Goal: Transaction & Acquisition: Purchase product/service

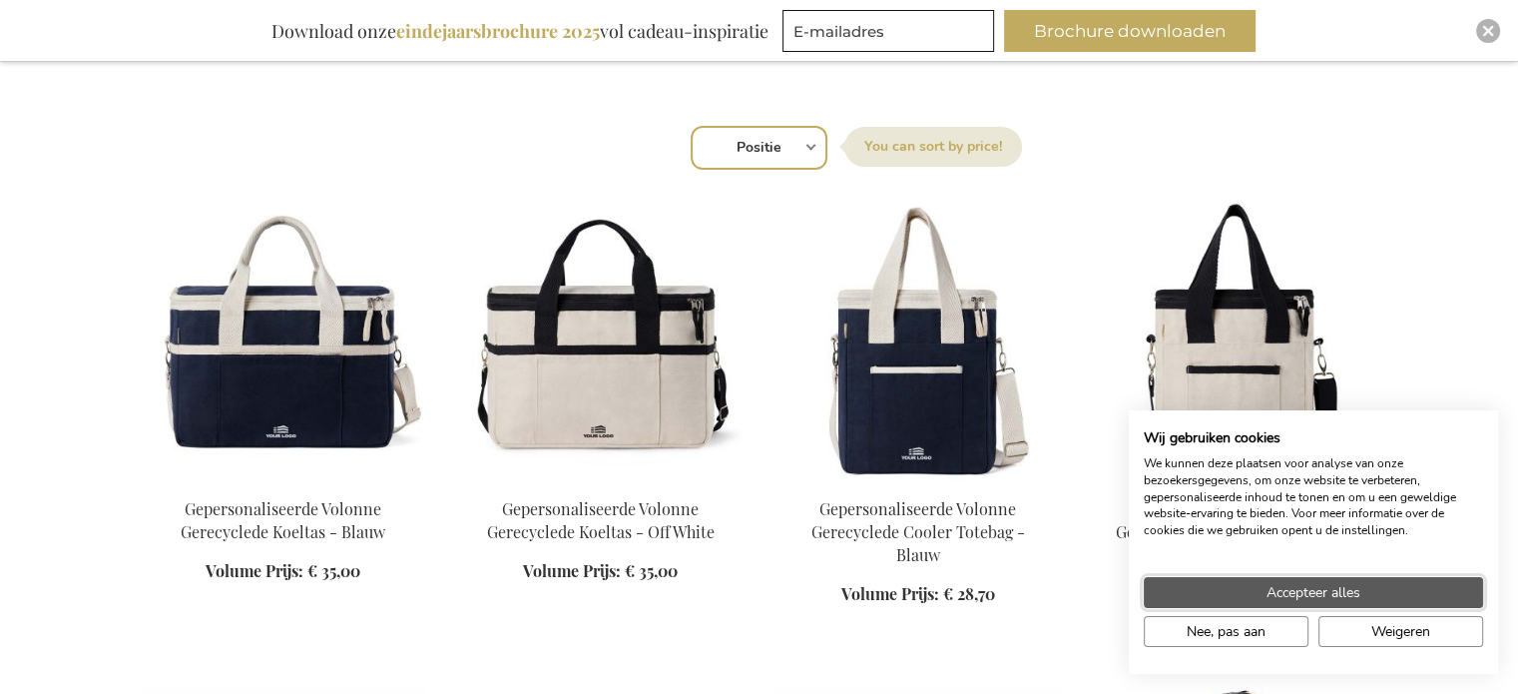
click at [1413, 579] on button "Accepteer alles" at bounding box center [1313, 592] width 339 height 31
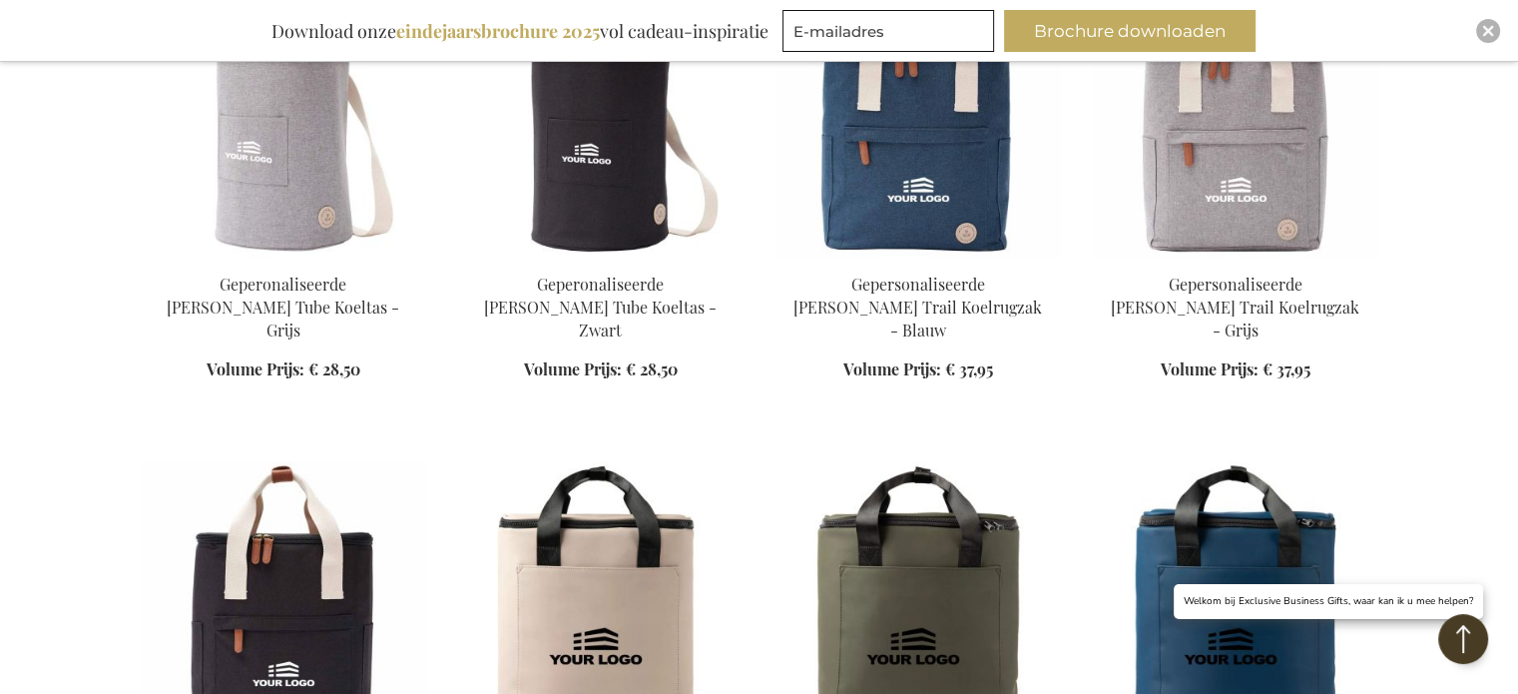
scroll to position [1996, 0]
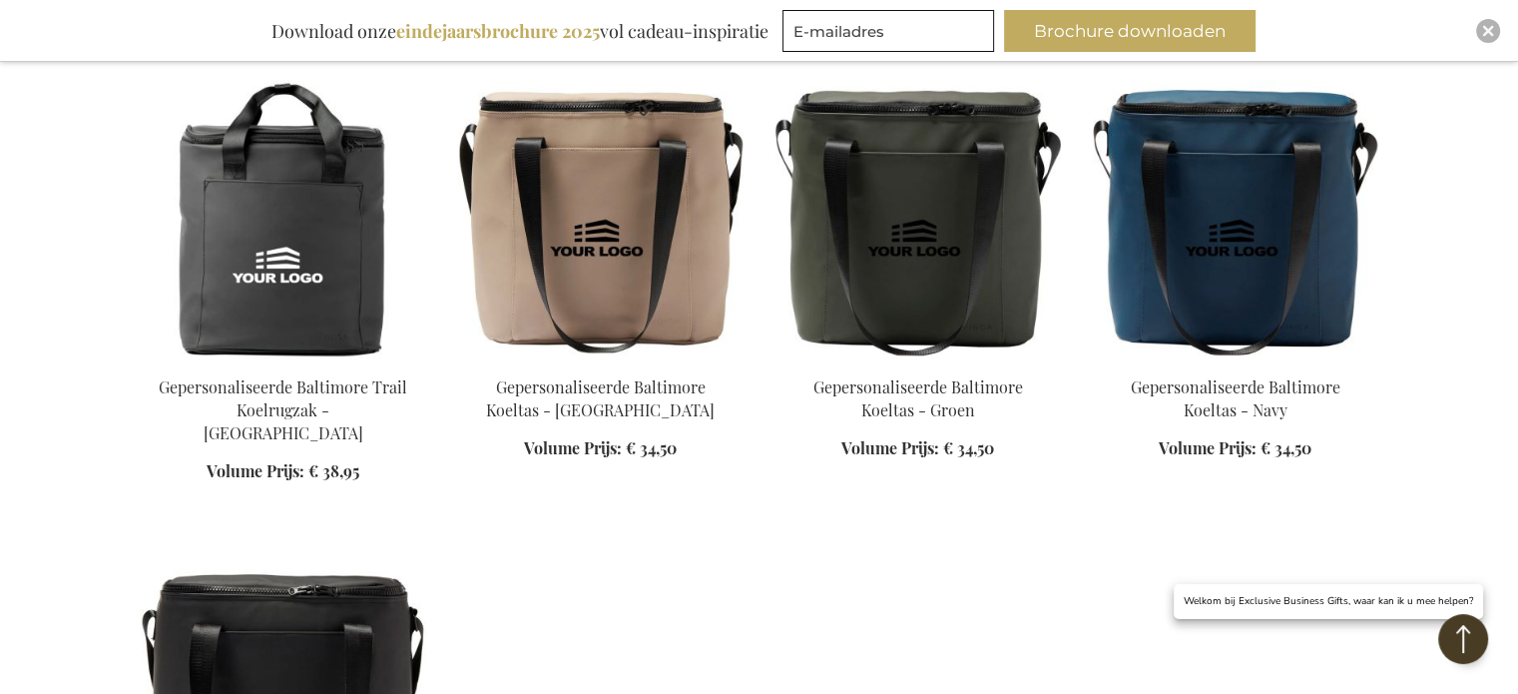
scroll to position [2794, 0]
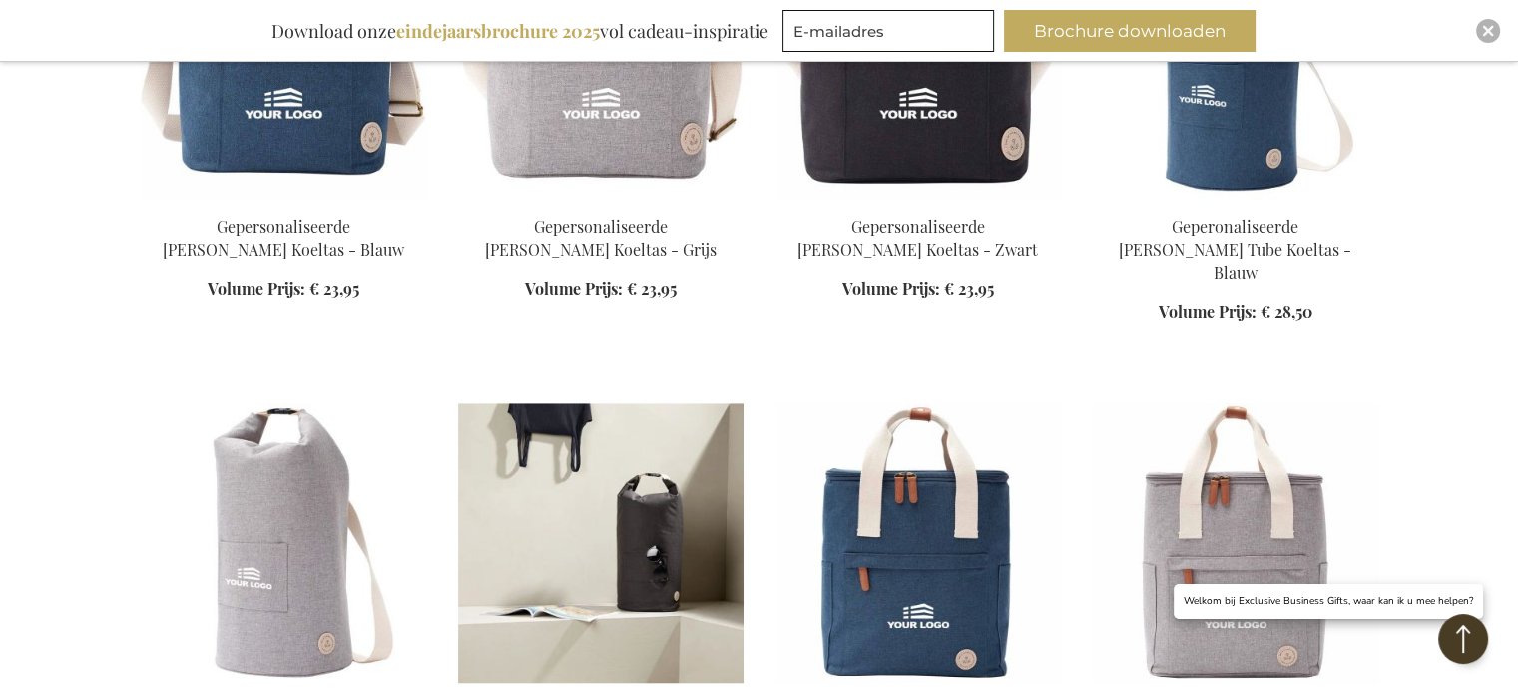
scroll to position [1597, 0]
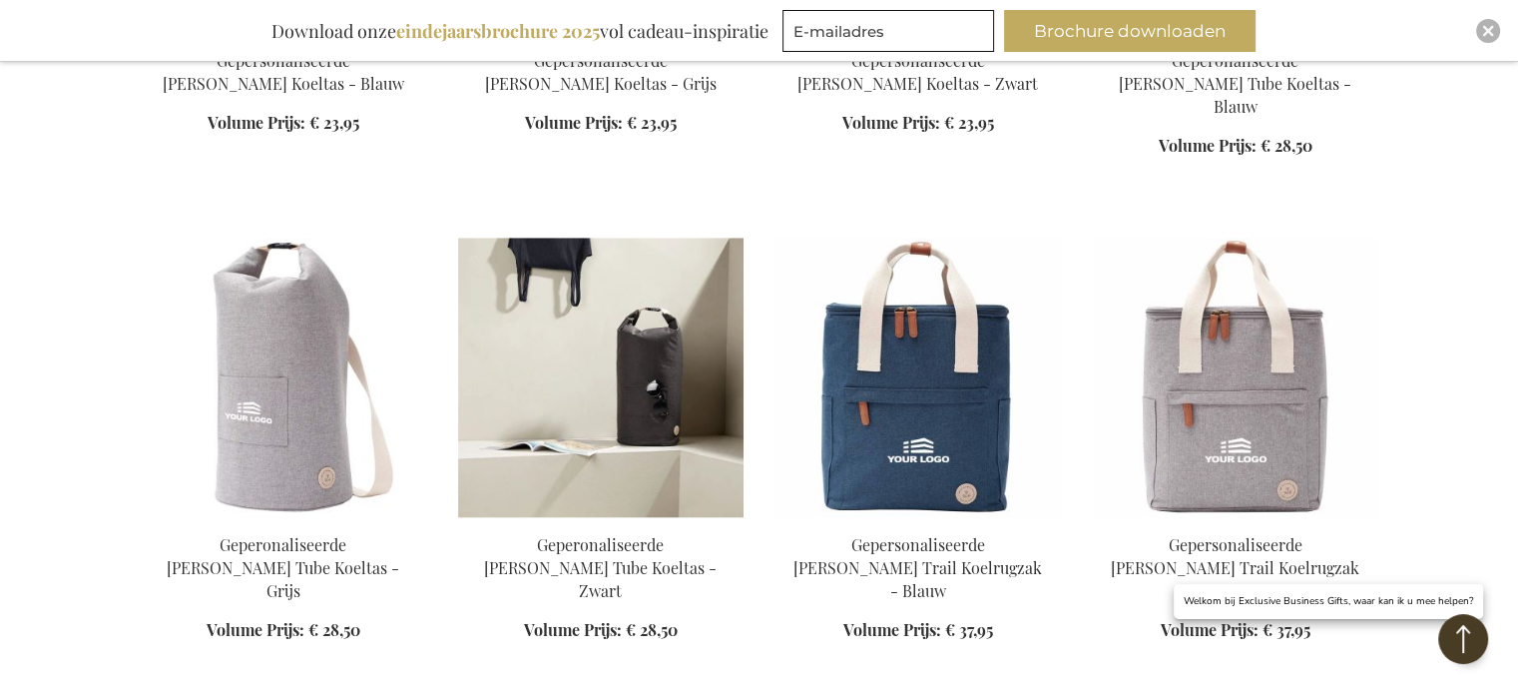
click at [619, 350] on img at bounding box center [600, 377] width 285 height 279
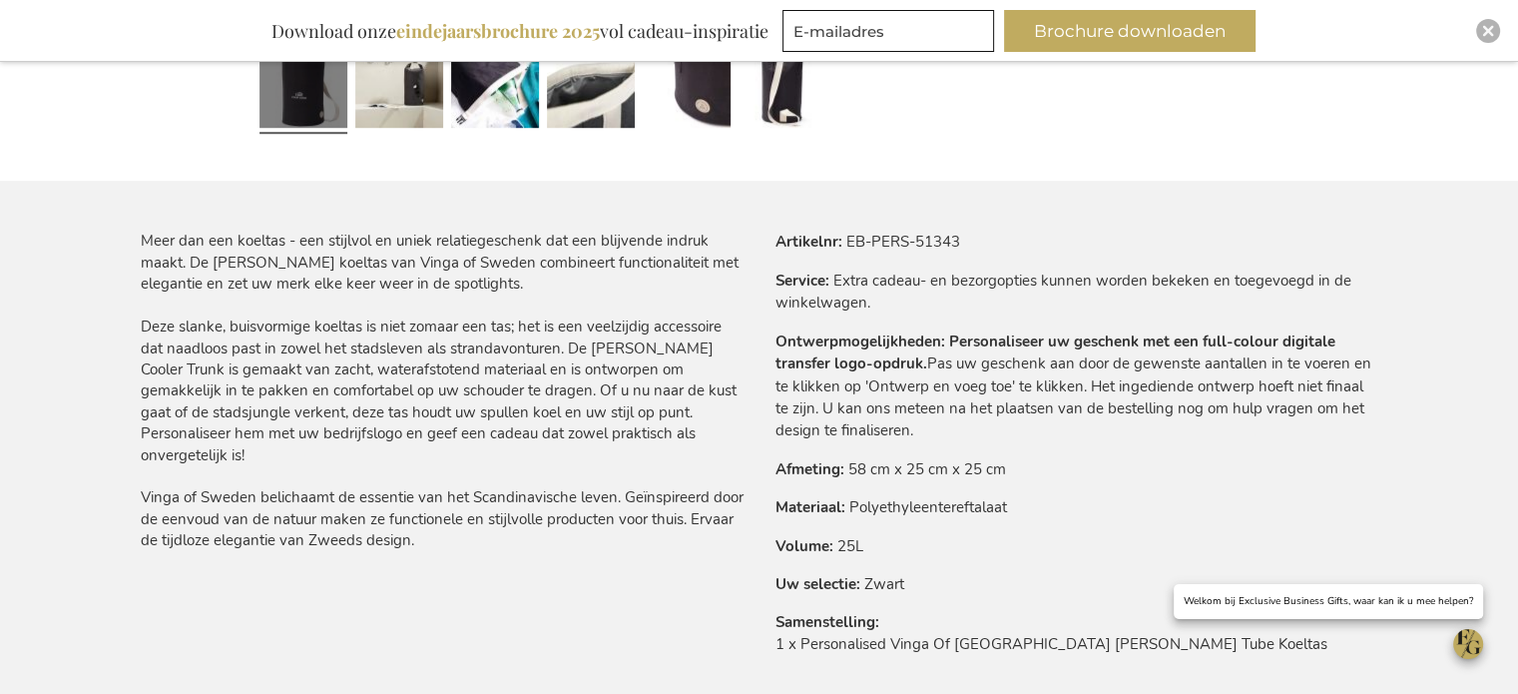
scroll to position [880, 0]
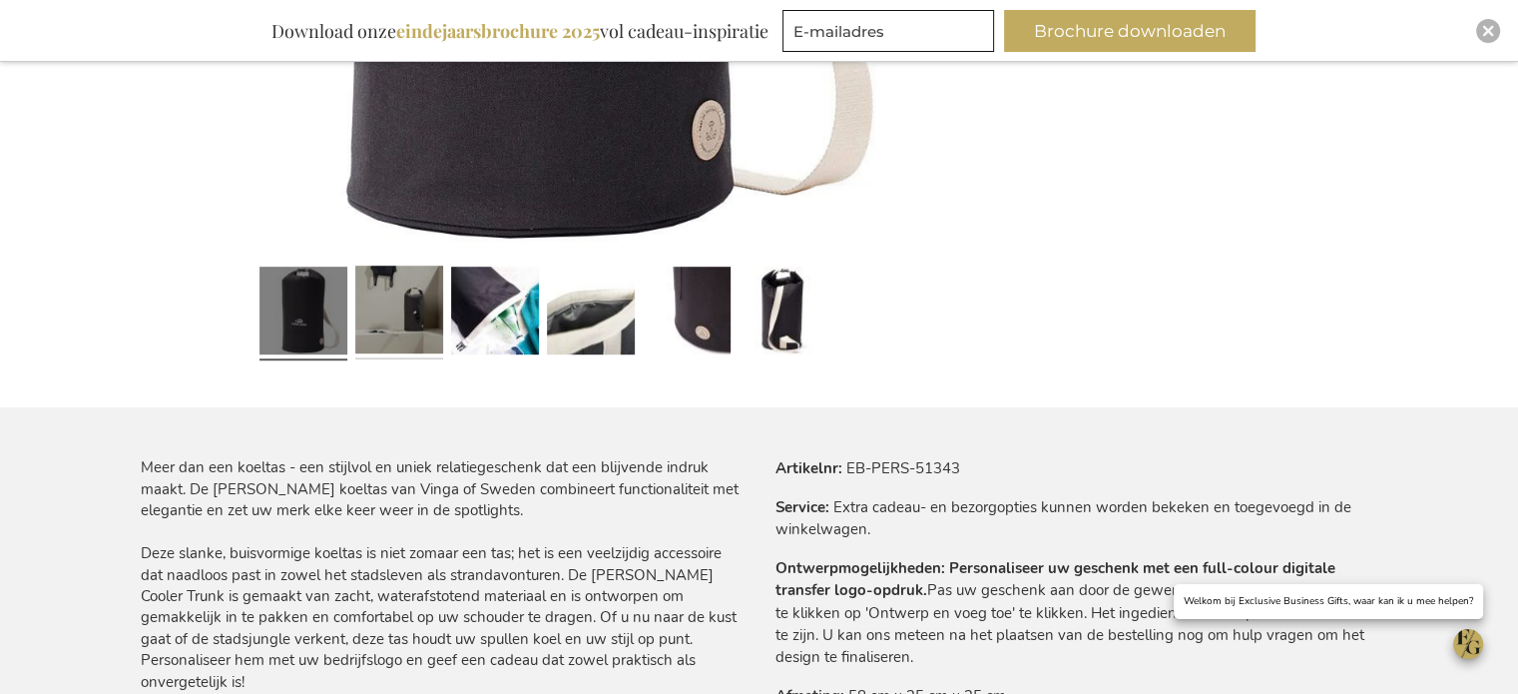
click at [427, 296] on link at bounding box center [399, 313] width 88 height 110
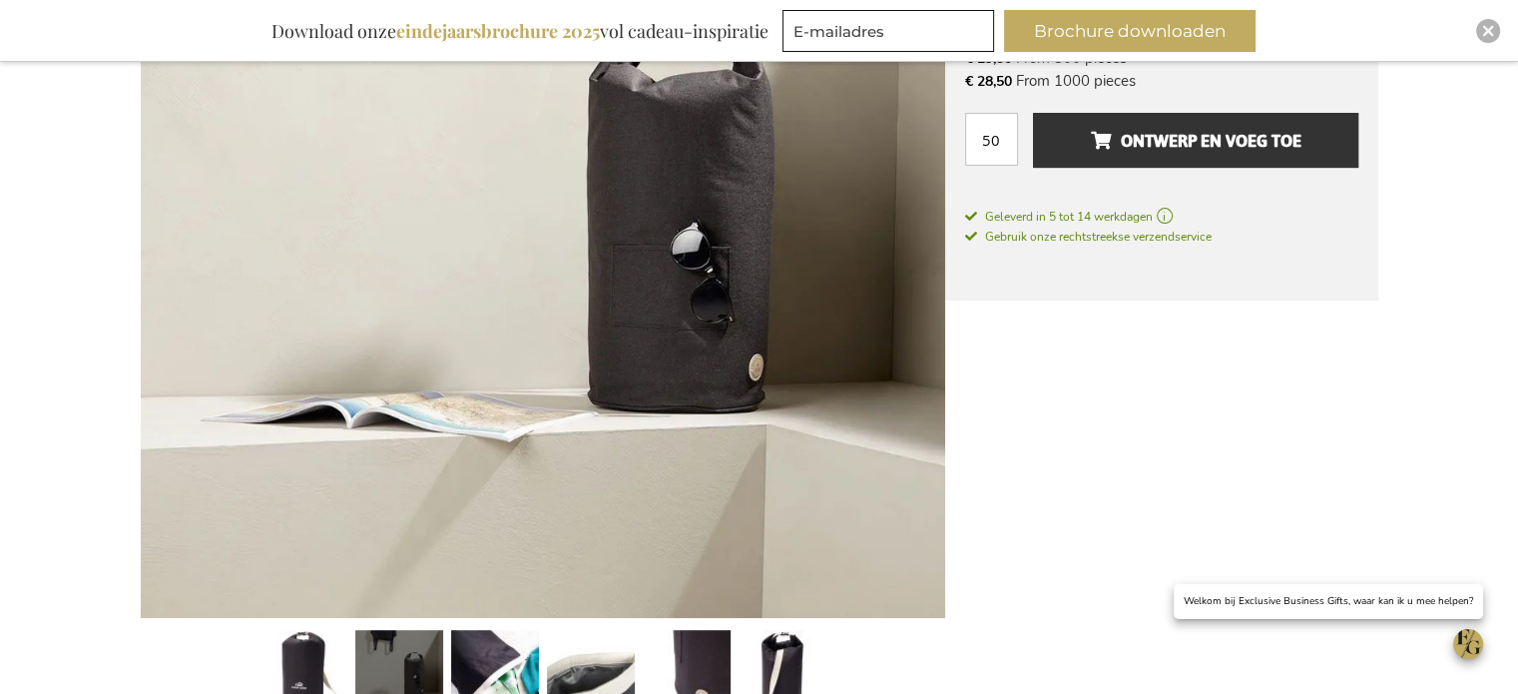
scroll to position [615, 0]
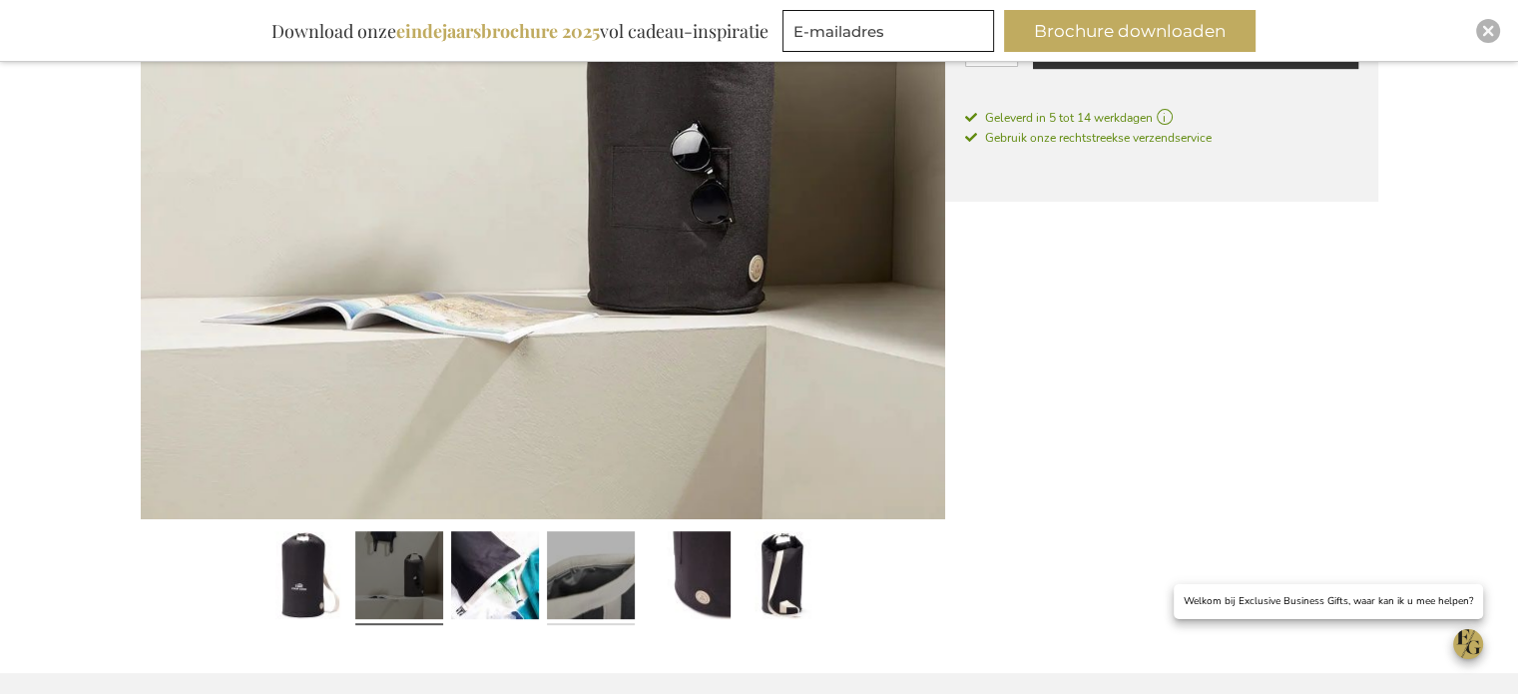
click at [578, 569] on link at bounding box center [591, 579] width 88 height 110
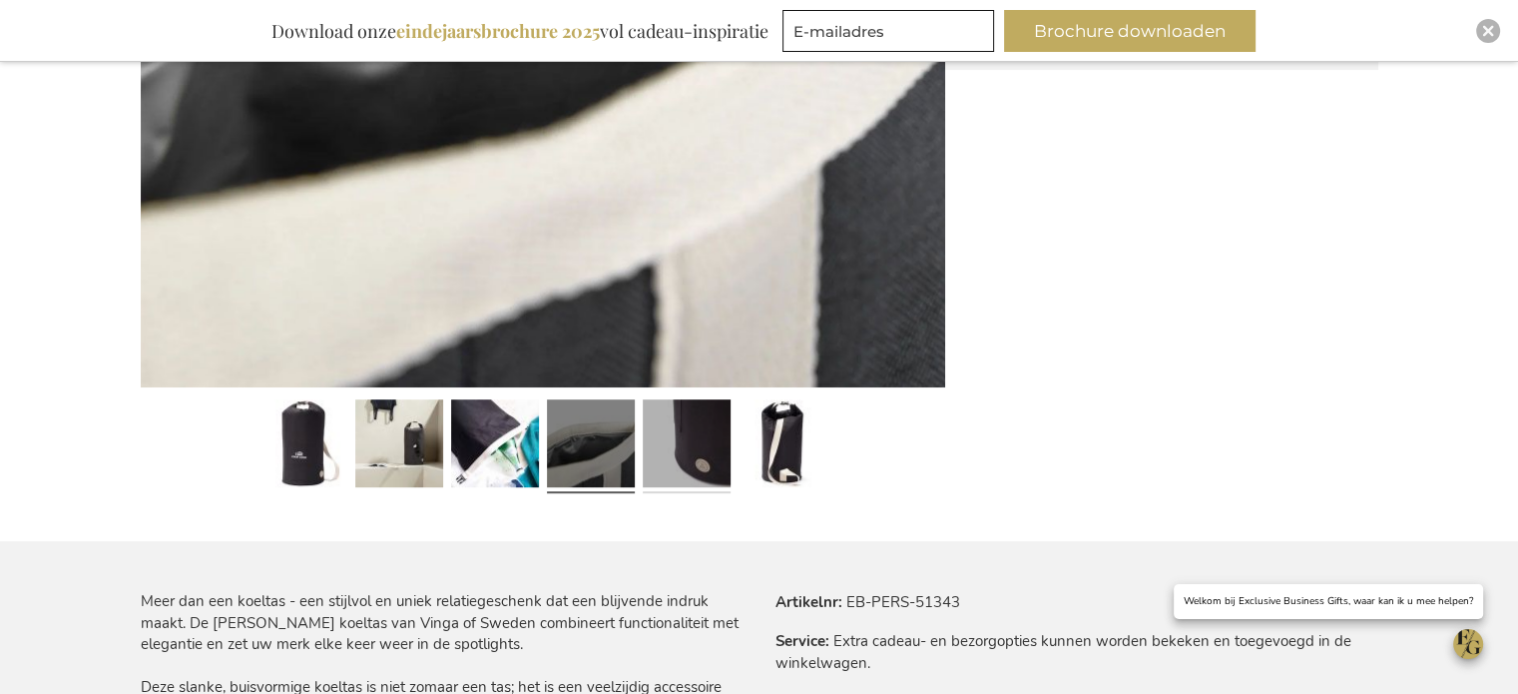
click at [698, 478] on link at bounding box center [687, 447] width 88 height 110
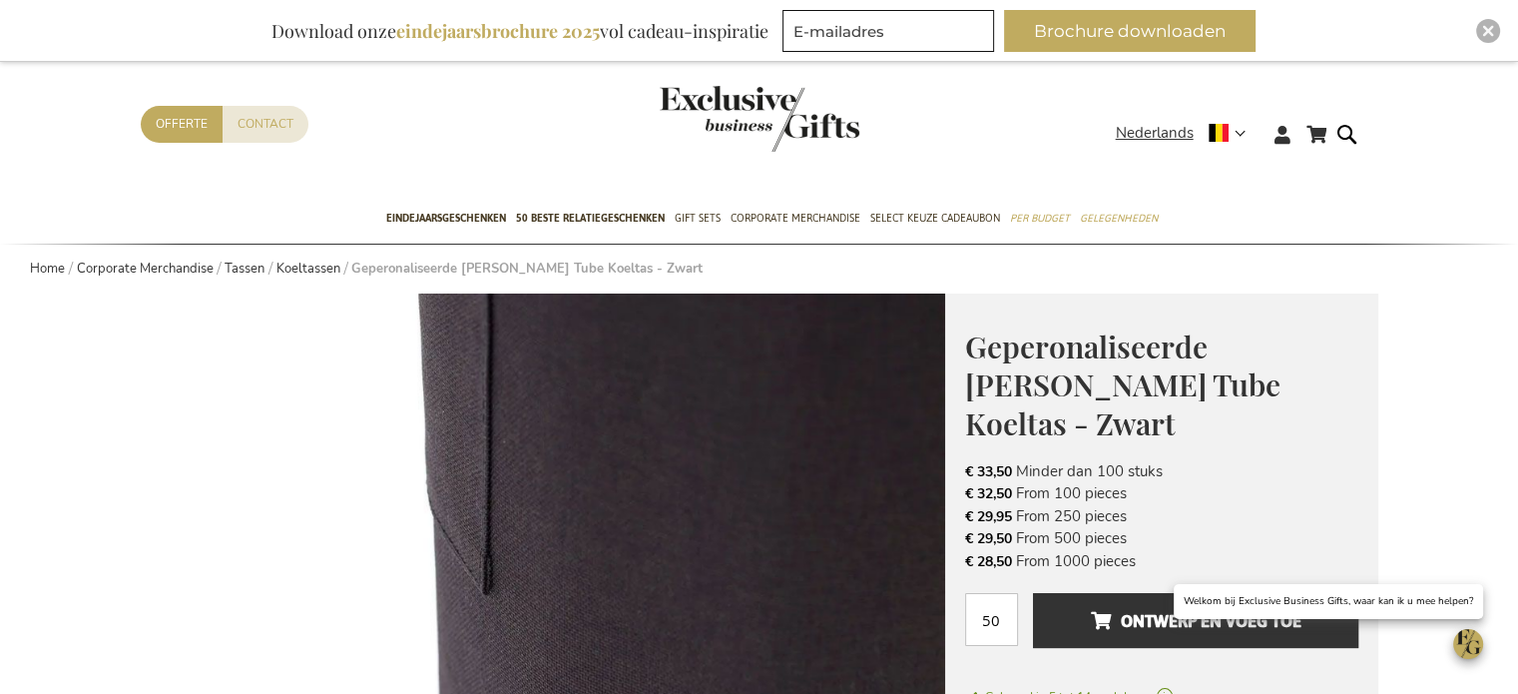
scroll to position [0, 0]
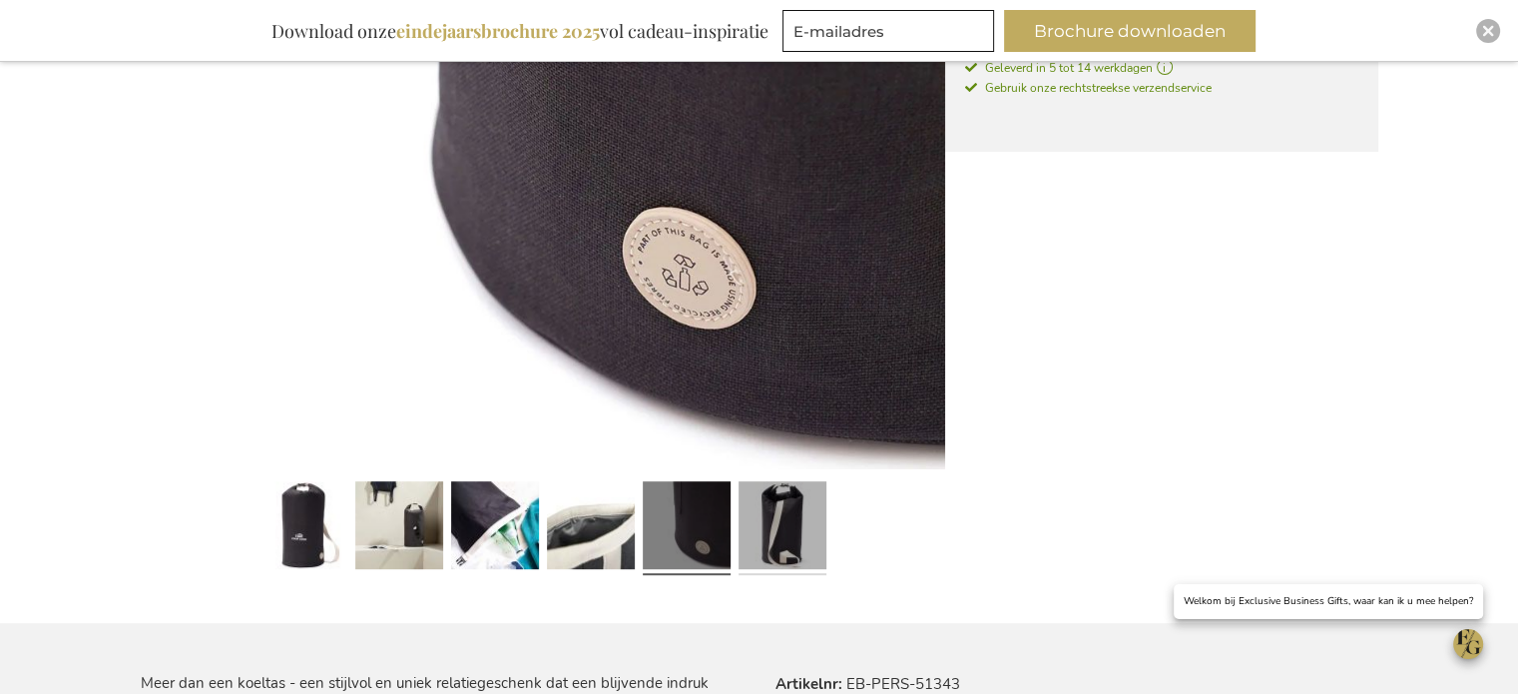
click at [770, 534] on link at bounding box center [782, 529] width 88 height 110
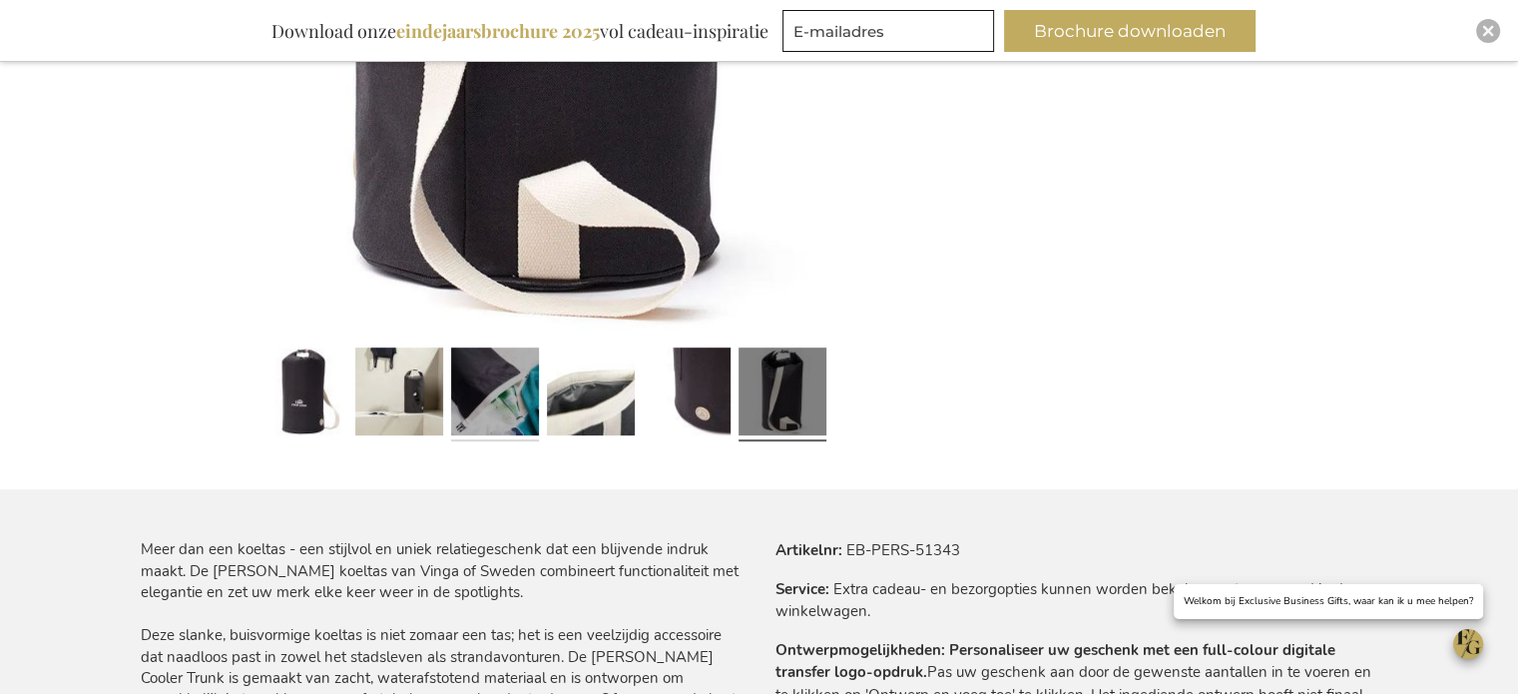
click at [538, 418] on link at bounding box center [495, 395] width 88 height 110
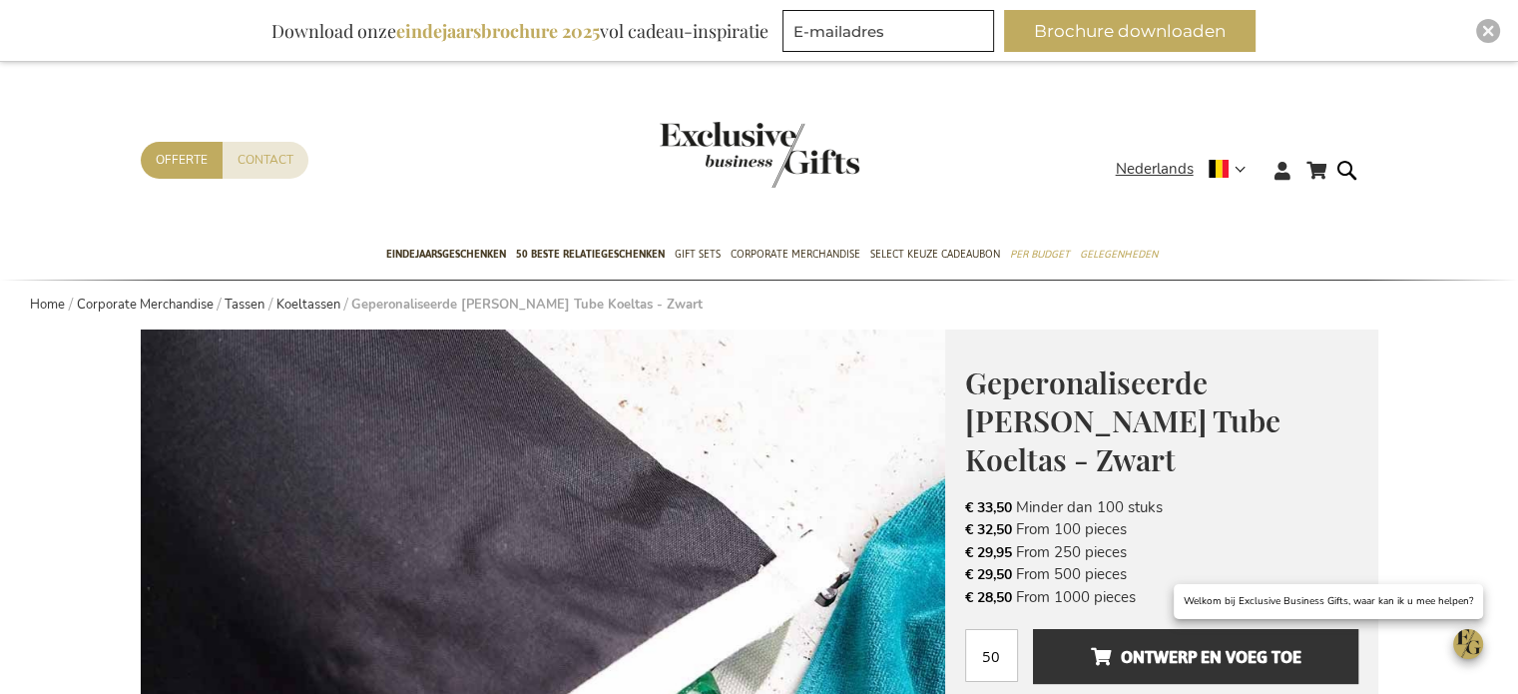
scroll to position [798, 0]
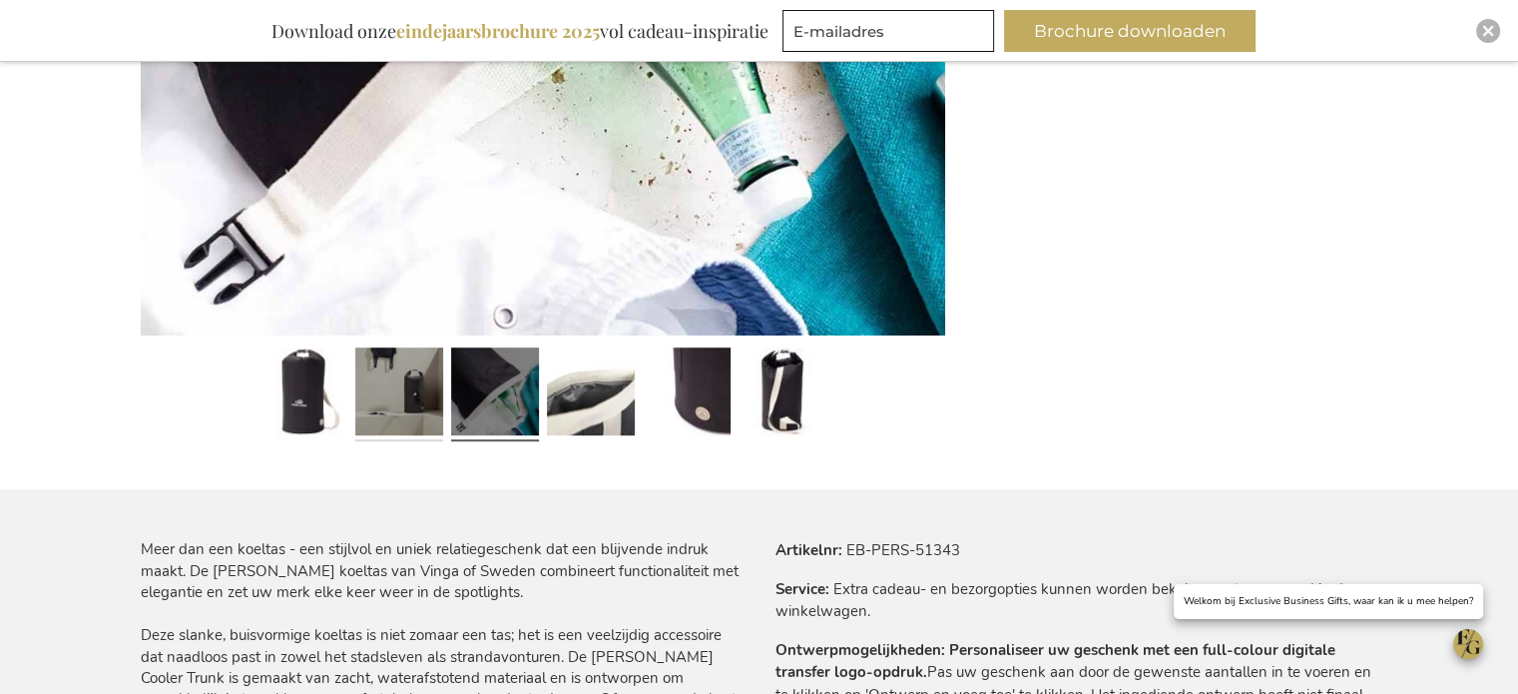
click at [410, 385] on link at bounding box center [399, 395] width 88 height 110
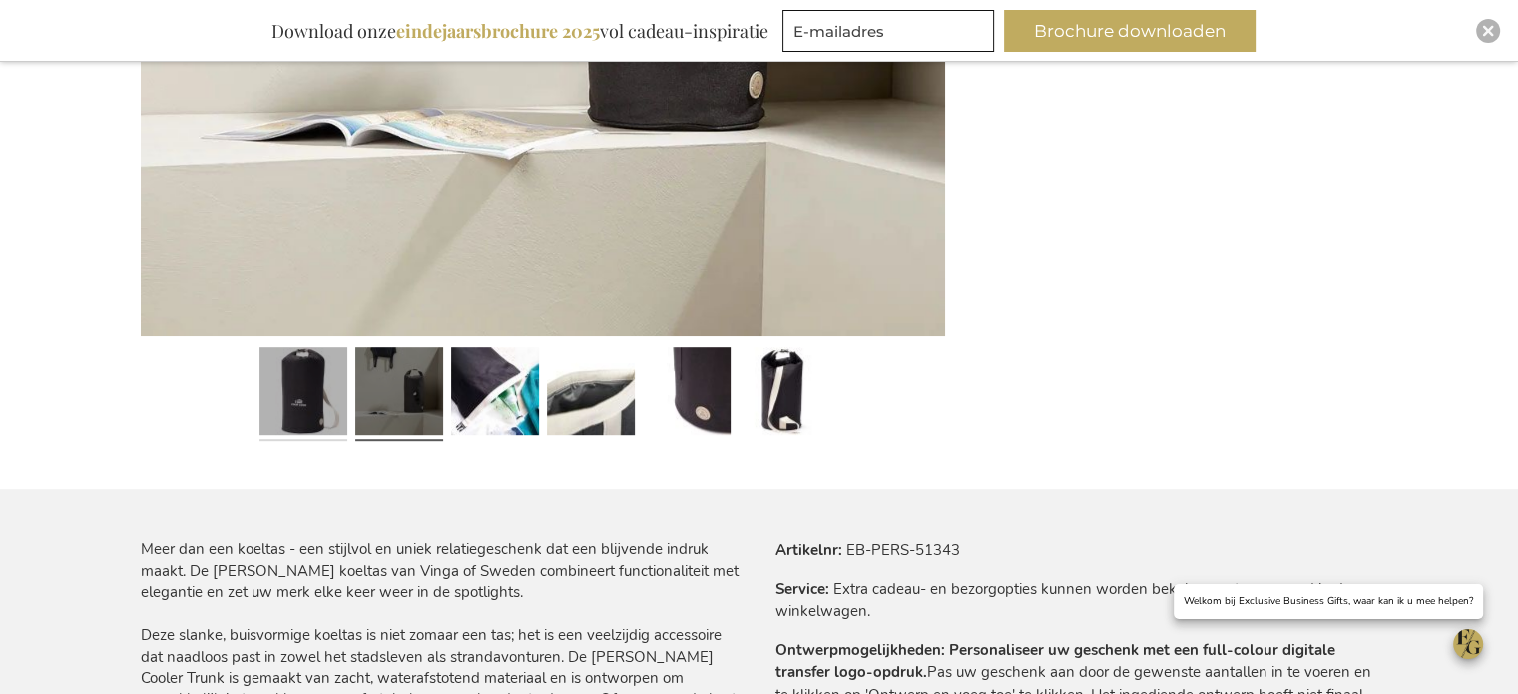
click at [295, 387] on link at bounding box center [303, 395] width 88 height 110
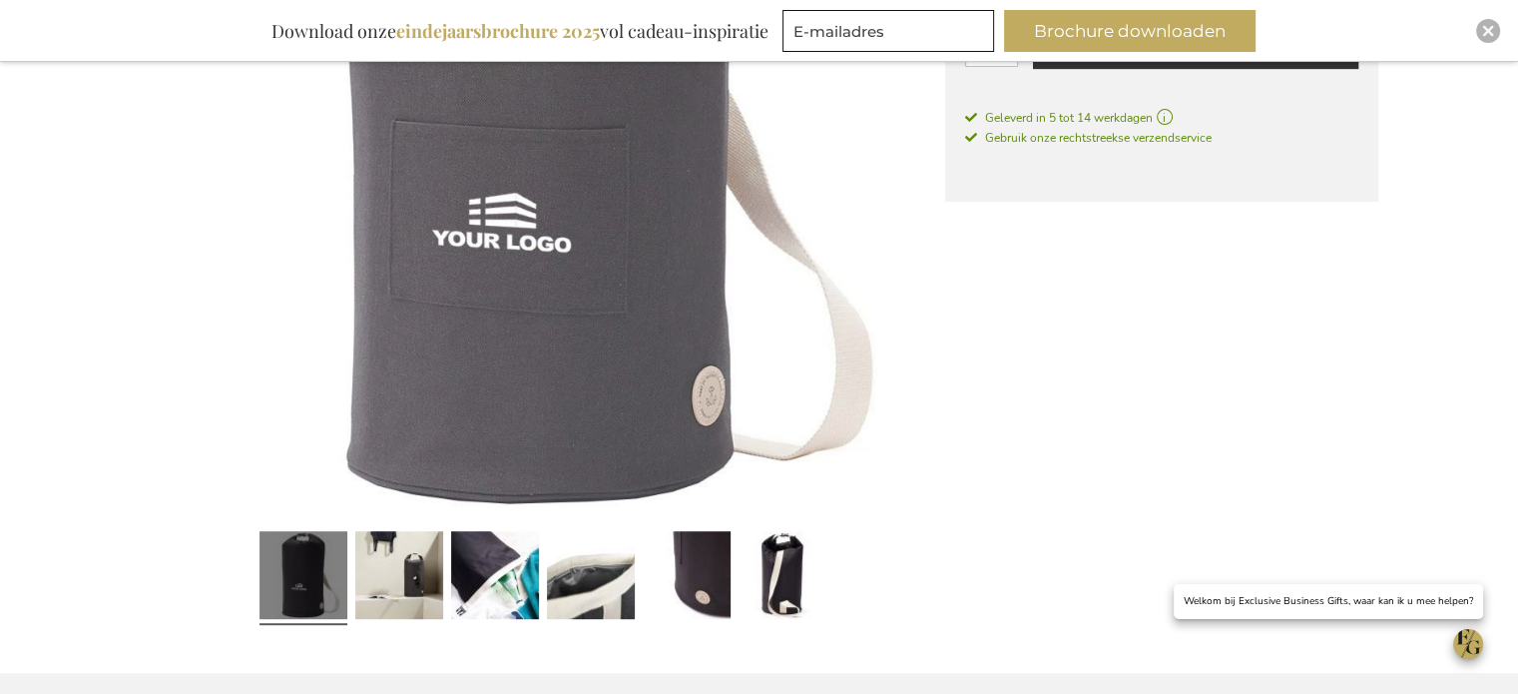
scroll to position [265, 0]
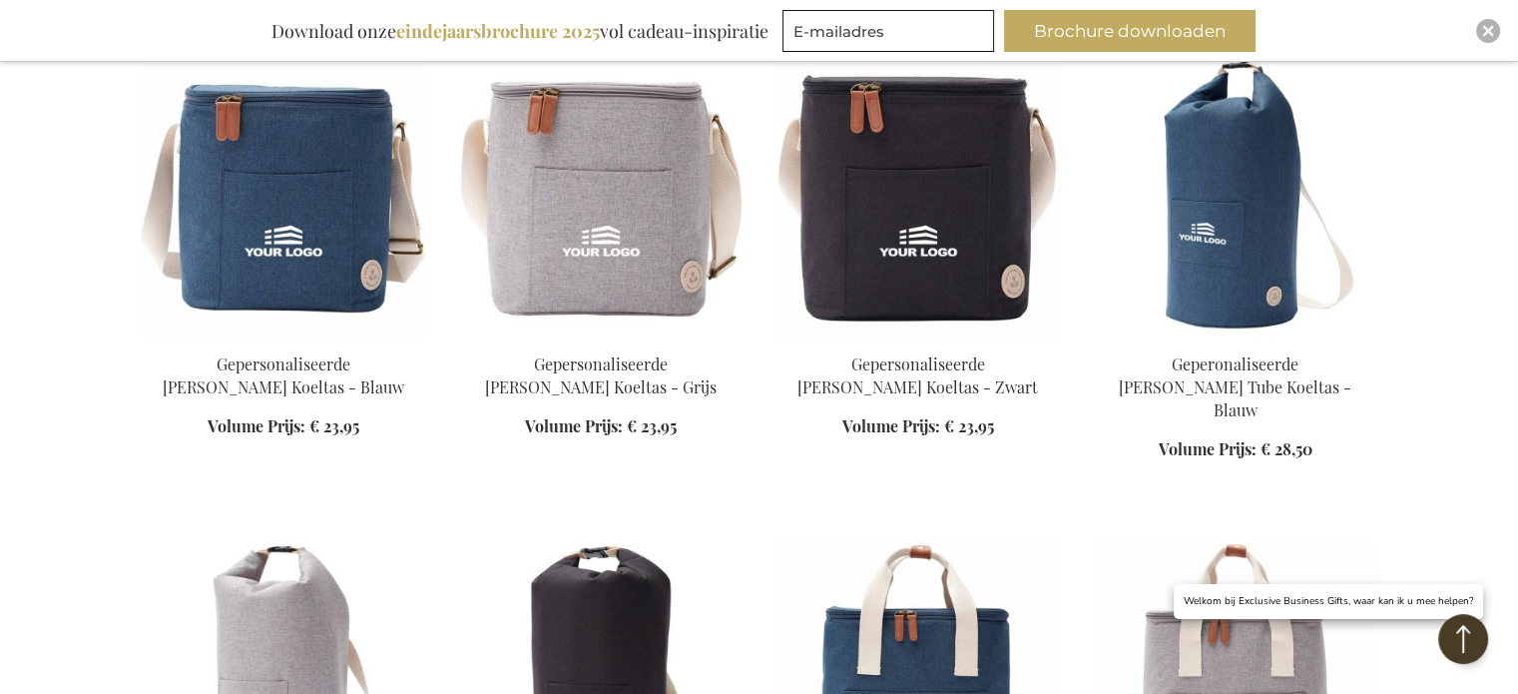
scroll to position [1253, 0]
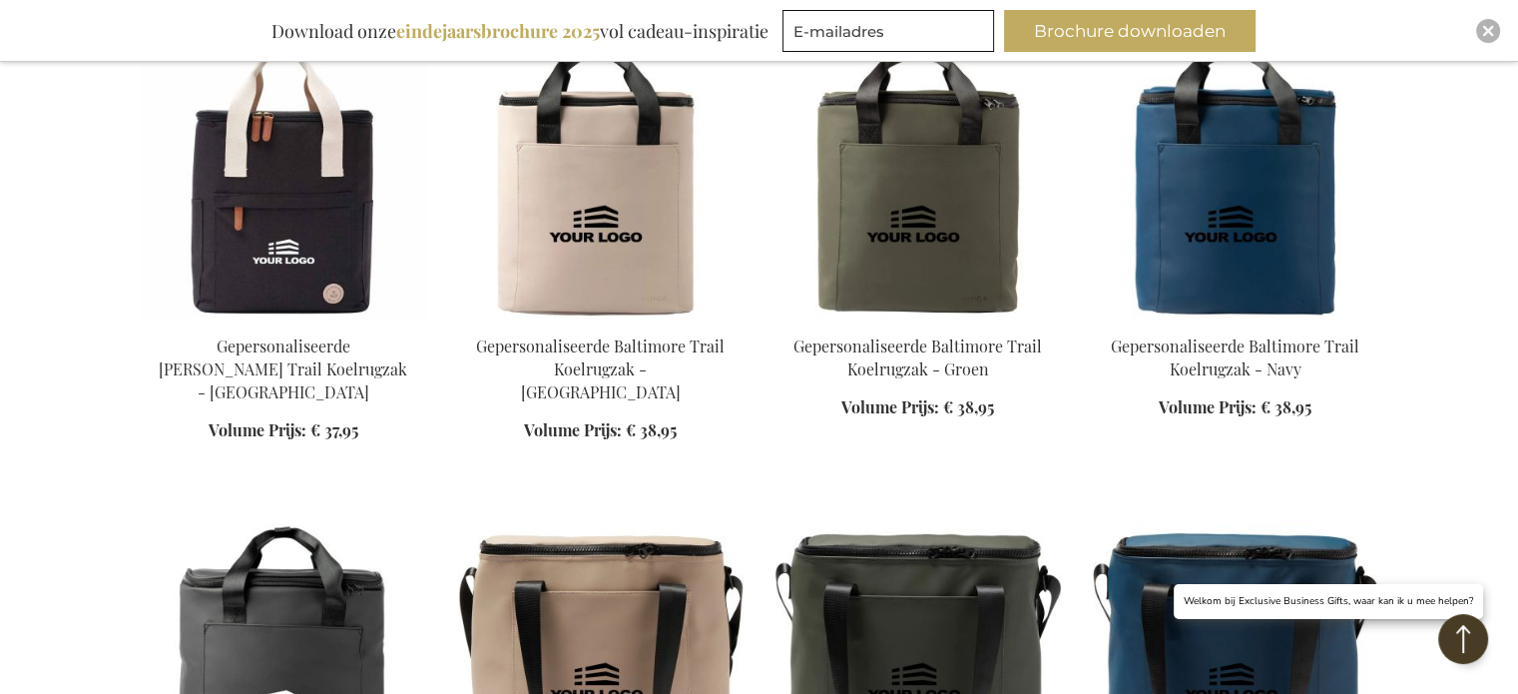
scroll to position [2319, 0]
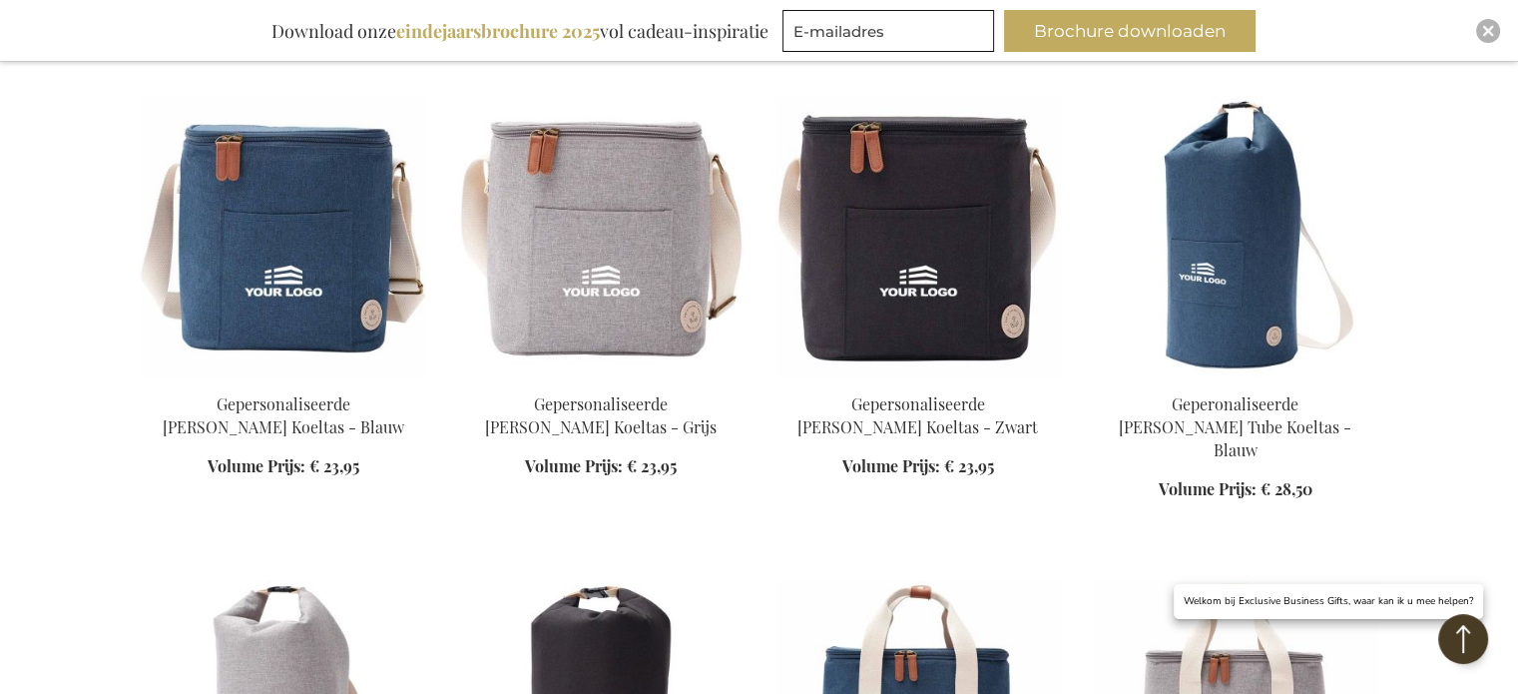
scroll to position [1521, 0]
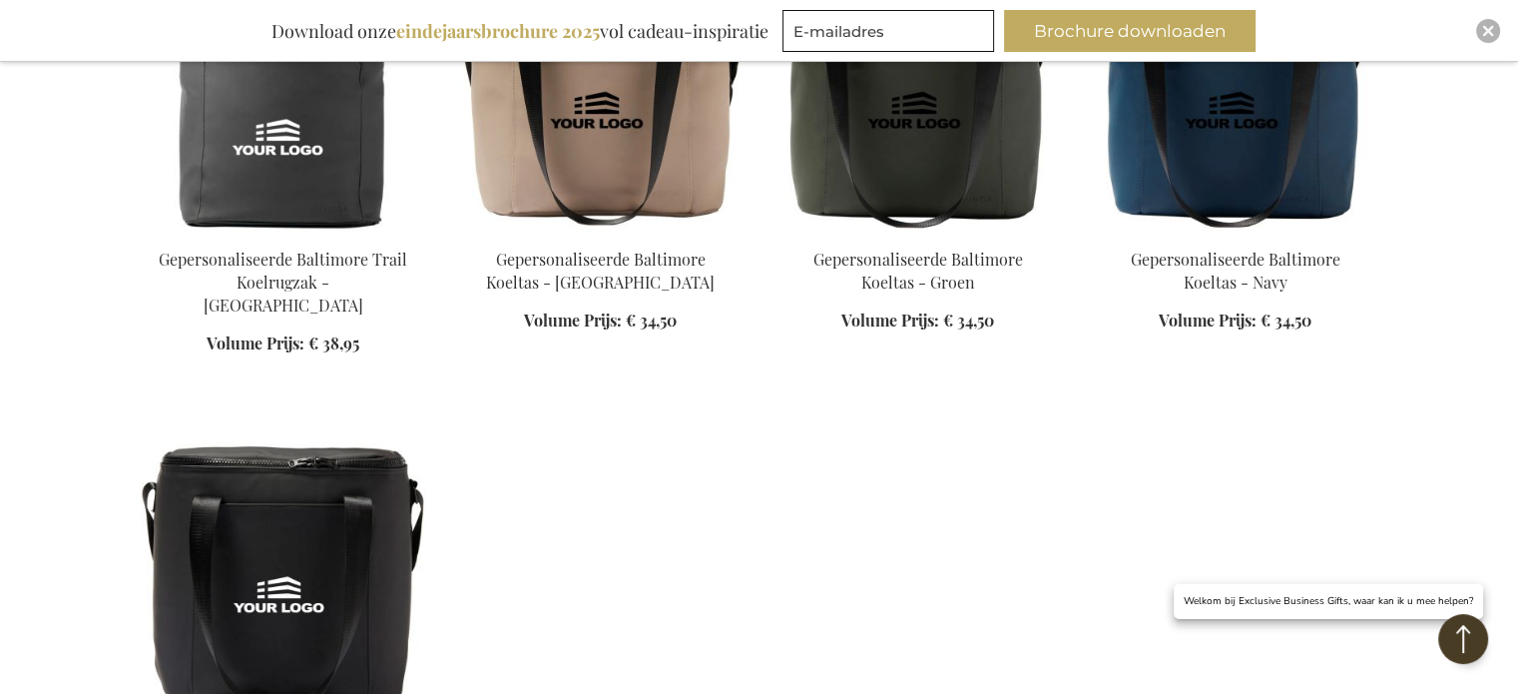
scroll to position [2185, 0]
